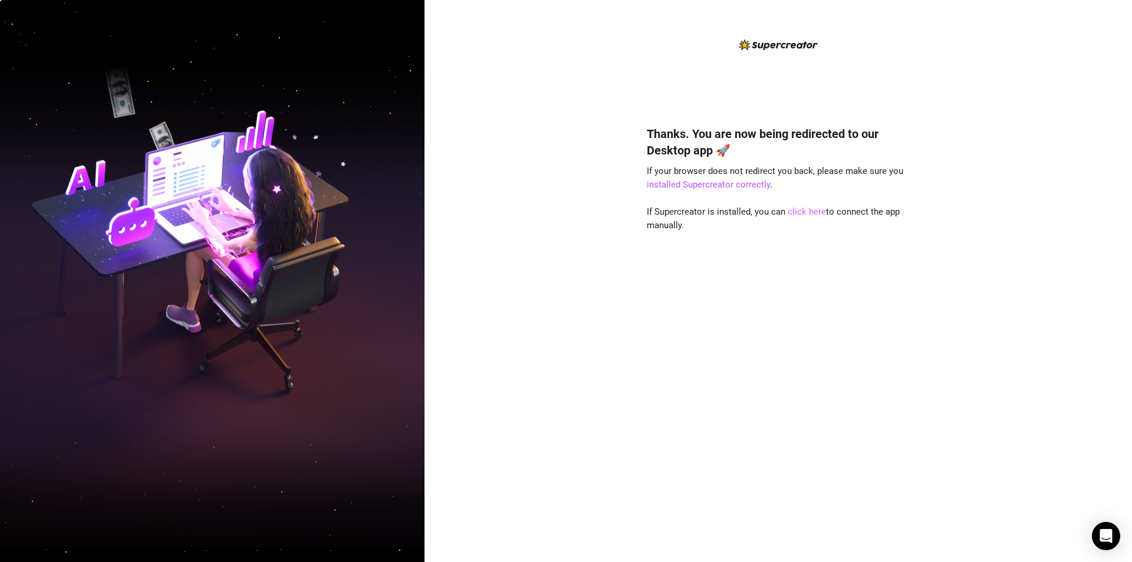
click at [817, 212] on link "click here" at bounding box center [807, 211] width 38 height 11
click at [801, 212] on link "click here" at bounding box center [807, 211] width 38 height 11
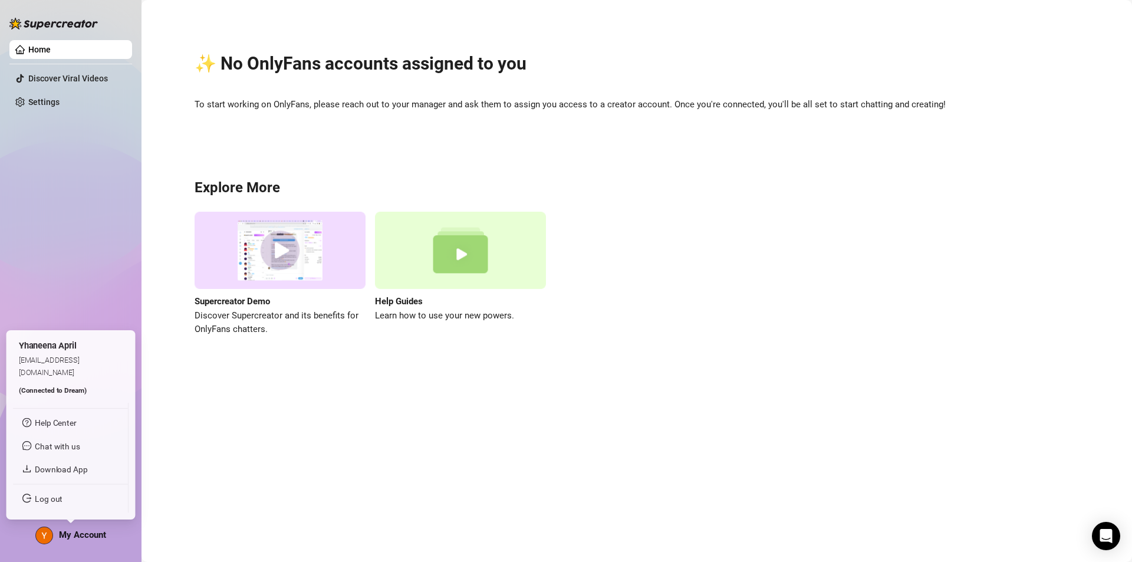
click at [73, 540] on span "My Account" at bounding box center [82, 534] width 47 height 11
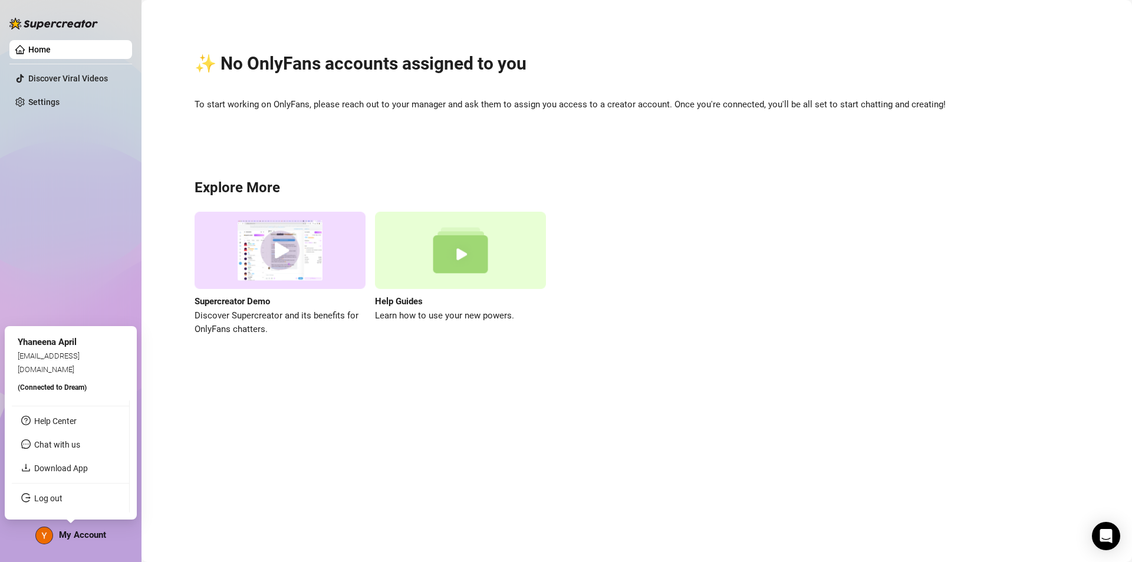
click at [62, 387] on span "(Connected to Dream )" at bounding box center [52, 387] width 69 height 8
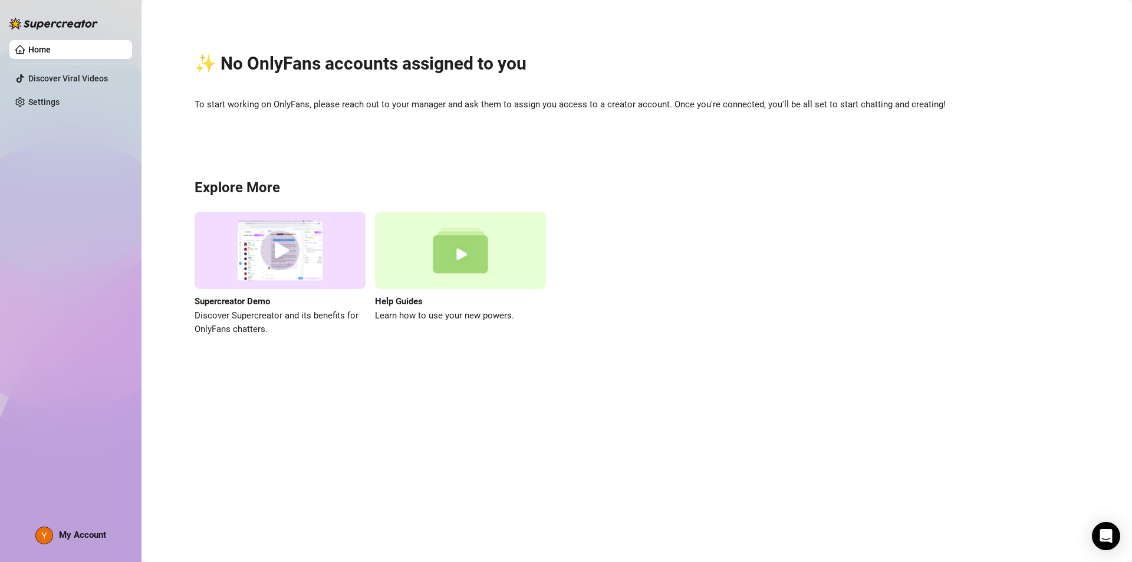
click at [47, 45] on link "Home" at bounding box center [39, 49] width 22 height 9
click at [57, 31] on div at bounding box center [53, 17] width 88 height 35
click at [79, 18] on img at bounding box center [53, 24] width 88 height 12
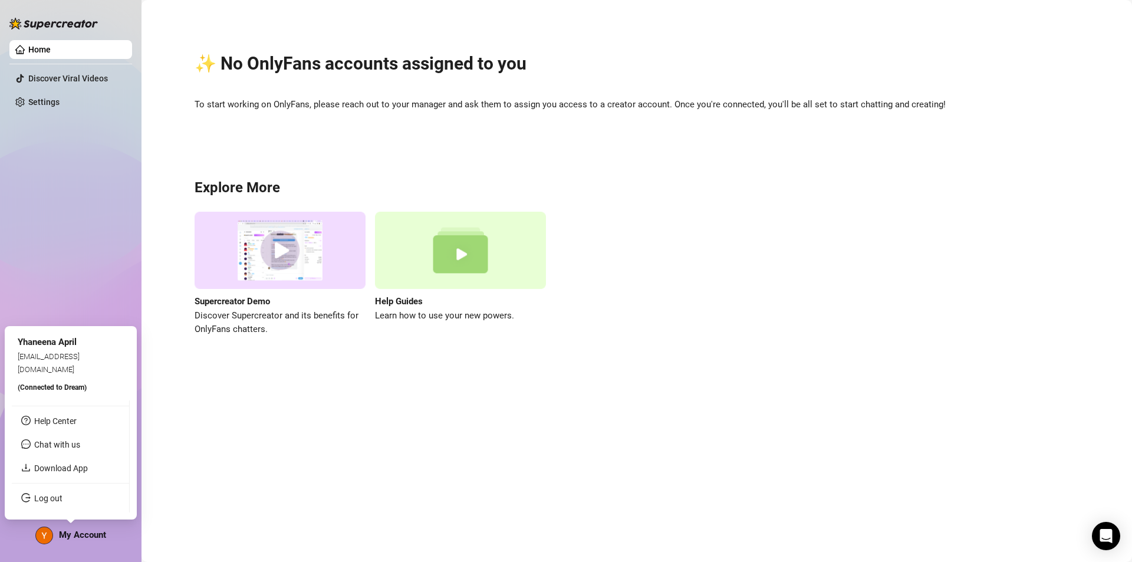
click at [87, 538] on span "My Account" at bounding box center [82, 534] width 47 height 11
